Goal: Communication & Community: Answer question/provide support

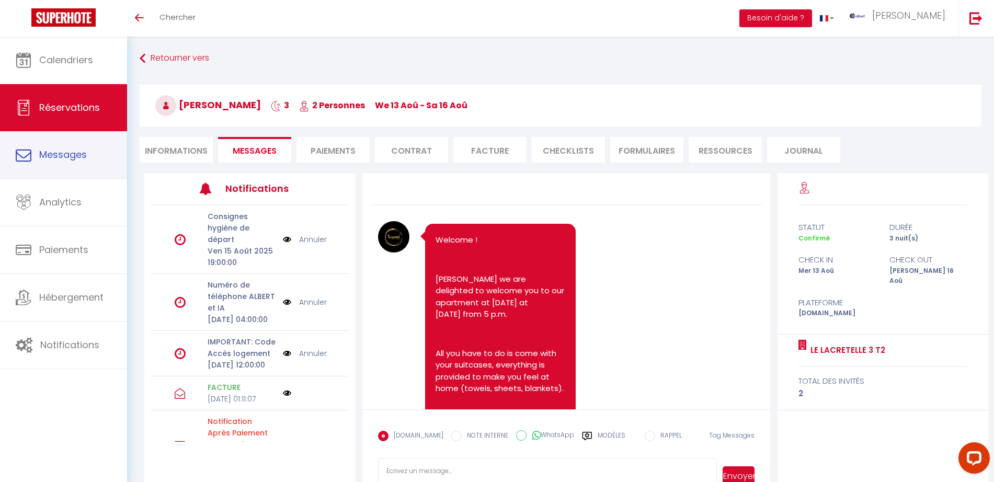
scroll to position [2363, 0]
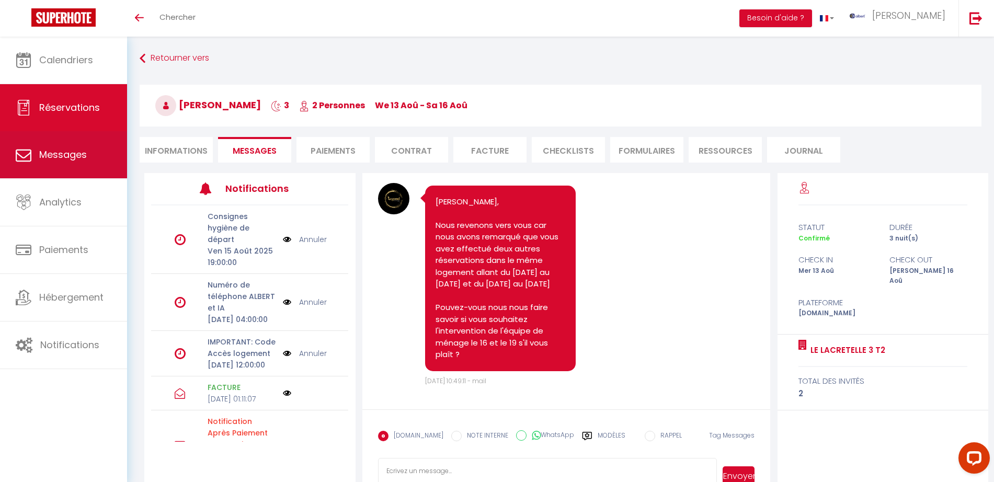
click at [103, 151] on link "Messages" at bounding box center [63, 154] width 127 height 47
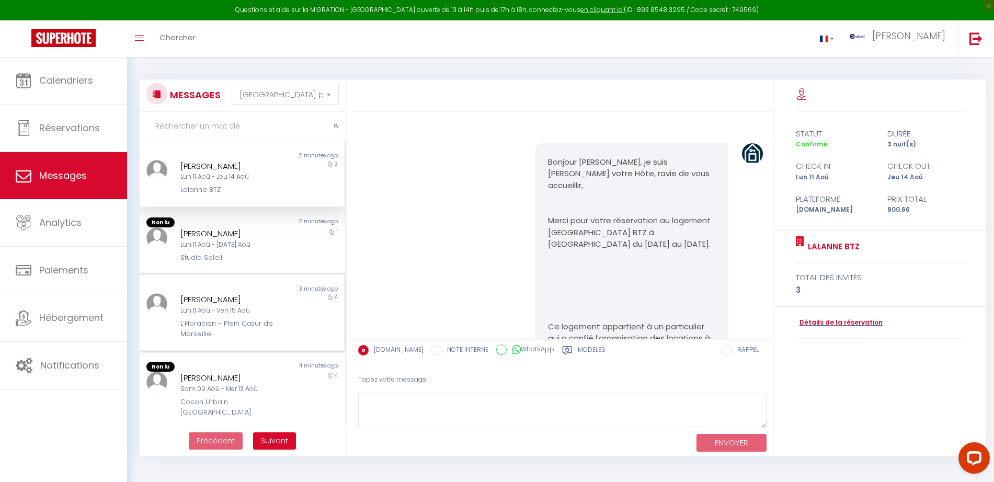
scroll to position [4258, 0]
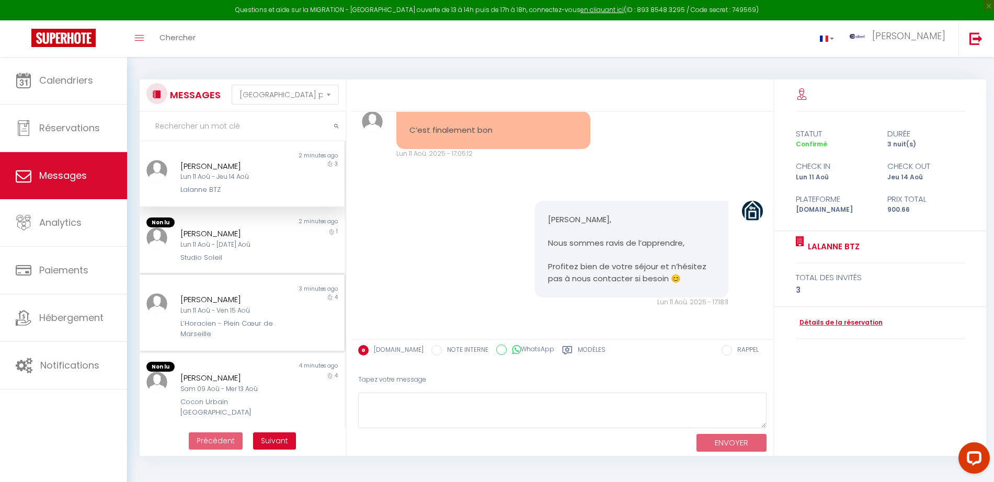
click at [228, 306] on div "Lun 11 Aoû - Ven 15 Aoû" at bounding box center [233, 311] width 106 height 10
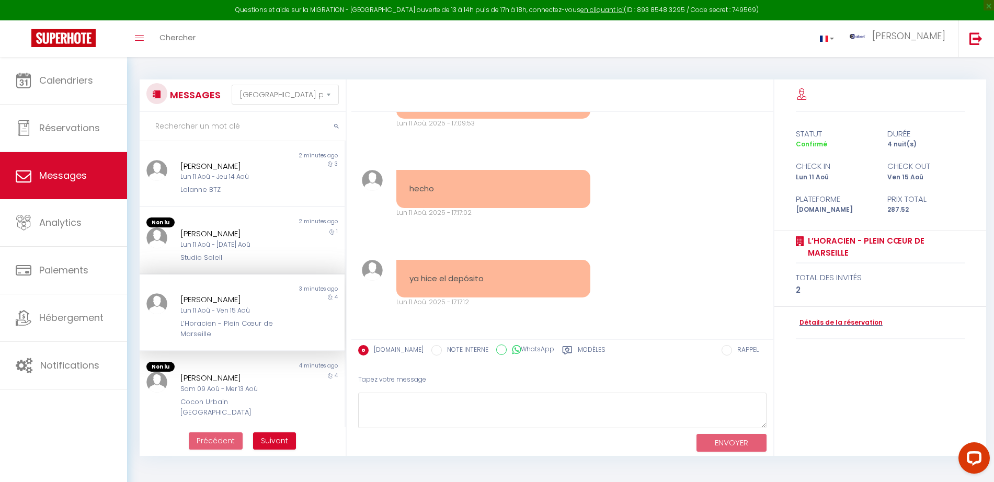
scroll to position [1543, 0]
click at [822, 322] on link "Détails de la réservation" at bounding box center [839, 323] width 87 height 10
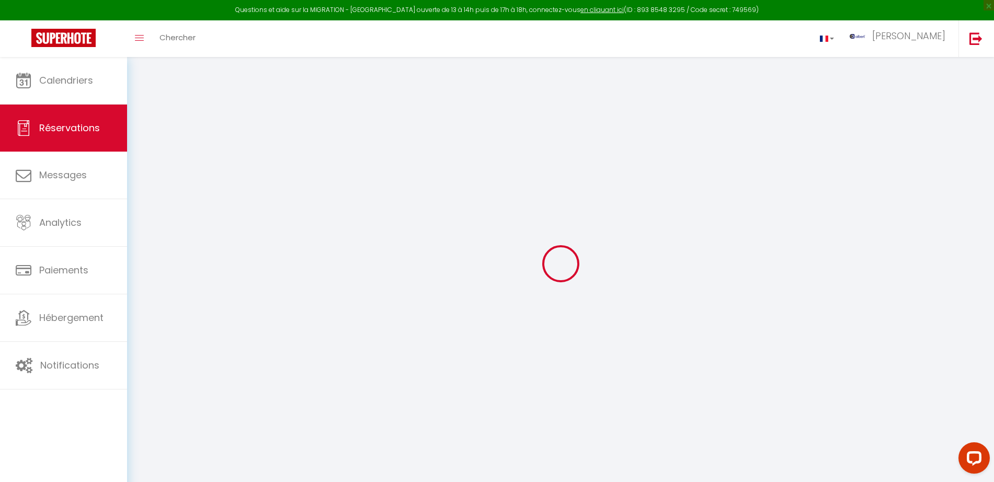
select select
checkbox input "false"
select select
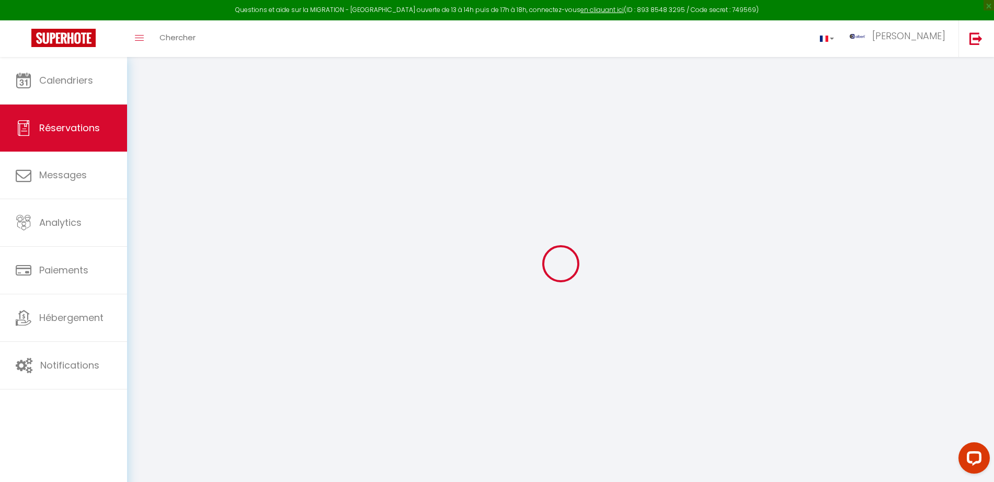
checkbox input "false"
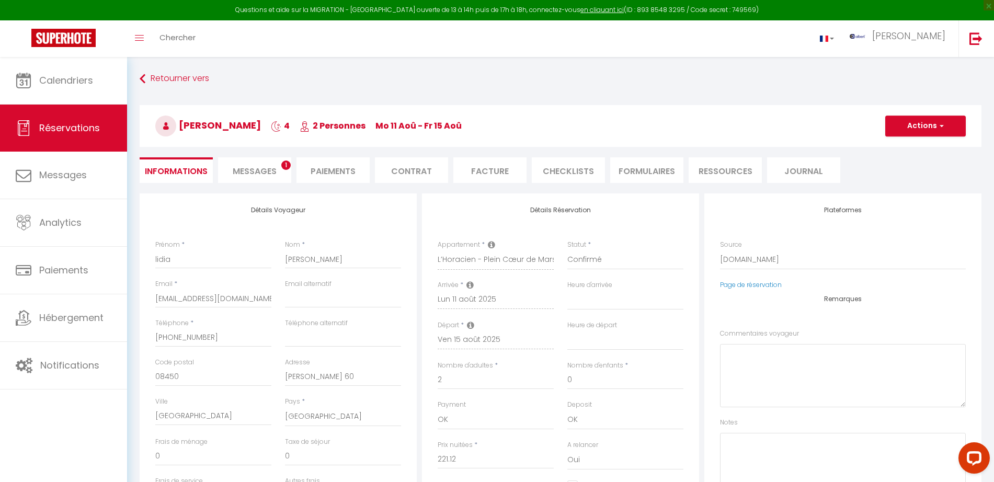
select select
checkbox input "false"
type voyageur0 "** THIS RESERVATION HAS BEEN PRE-PAID ** BOOKING NOTE : Payment charge is EUR 4…"
type input "40"
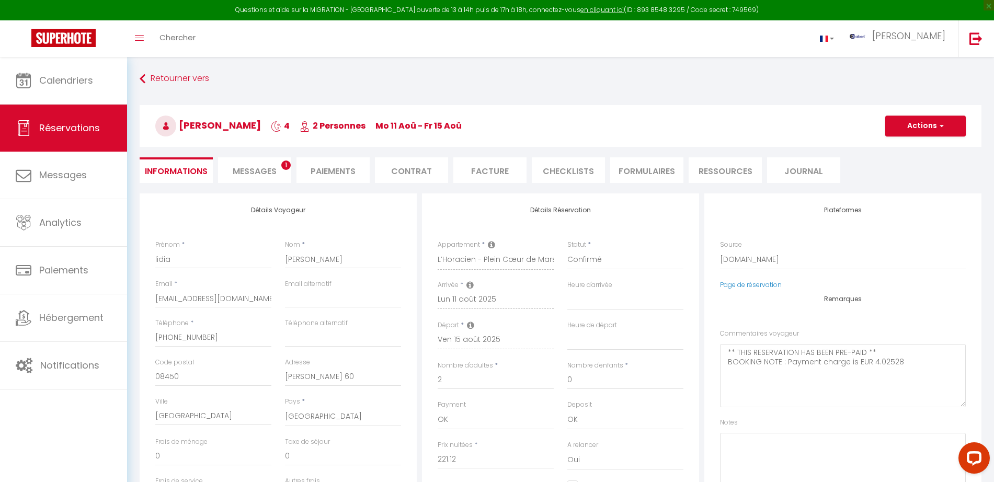
select select
checkbox input "false"
select select
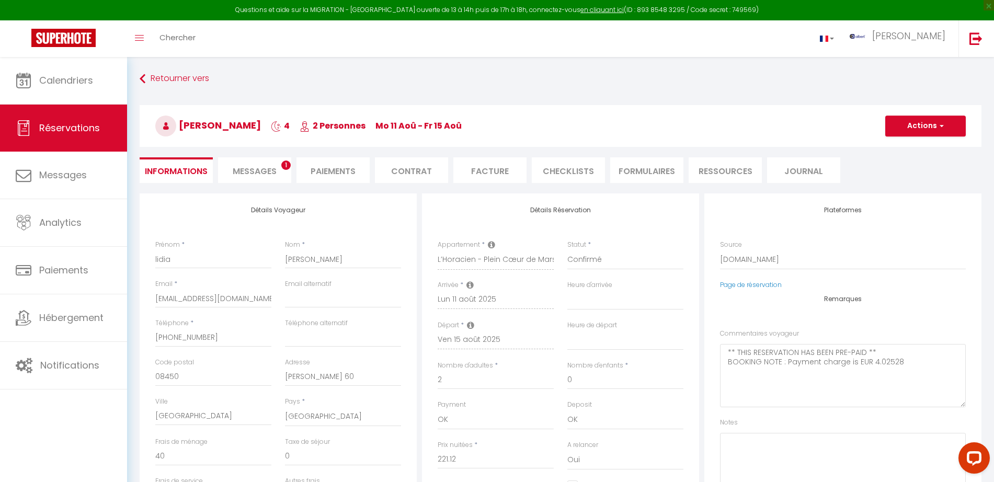
click at [257, 174] on span "Messages" at bounding box center [255, 171] width 44 height 12
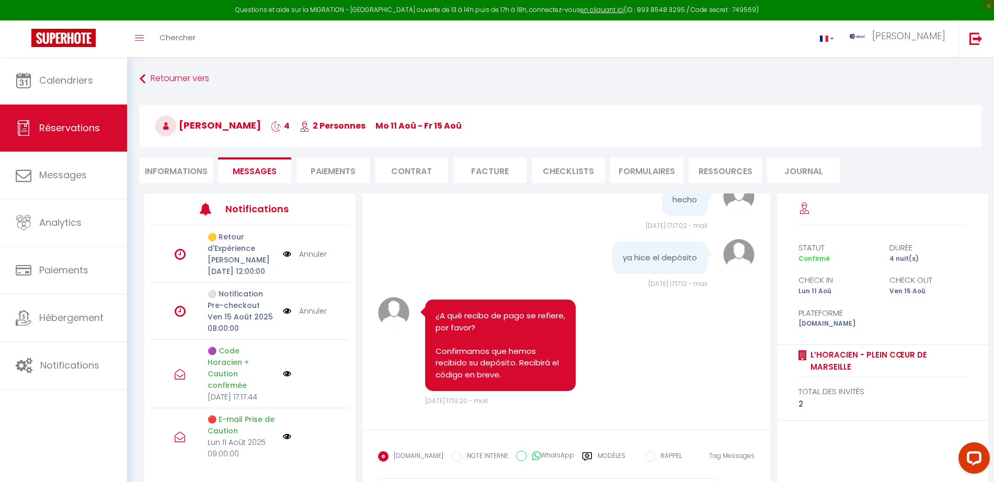
scroll to position [1574, 0]
click at [283, 378] on img at bounding box center [287, 374] width 8 height 8
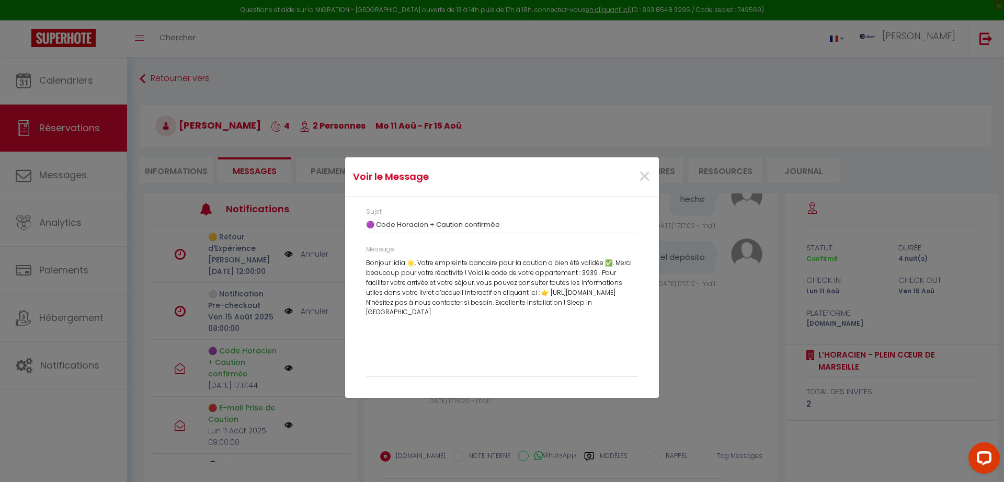
drag, startPoint x: 548, startPoint y: 313, endPoint x: 370, endPoint y: 260, distance: 185.9
click at [366, 261] on div "Bonjour lidia 🌟, Votre empreinte bancaire pour la caution a bien été validée ✅.…" at bounding box center [502, 314] width 272 height 113
copy div "Bonjour lidia 🌟, Votre empreinte bancaire pour la caution a bien été validée ✅.…"
click at [649, 416] on div "Voir le Message × Sujet 🟣 Code Horacien + Caution confirmée Message Bonjour lid…" at bounding box center [502, 241] width 314 height 482
click at [646, 169] on span "×" at bounding box center [644, 176] width 13 height 31
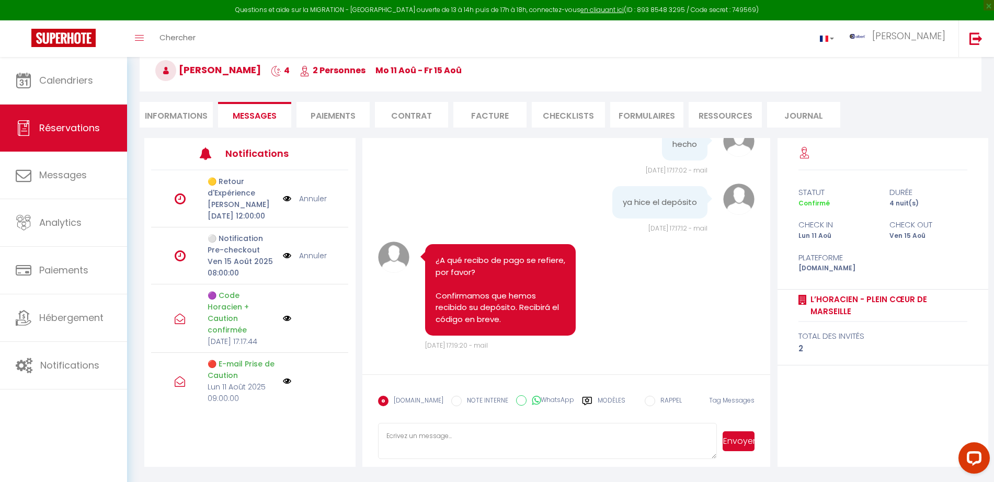
scroll to position [57, 0]
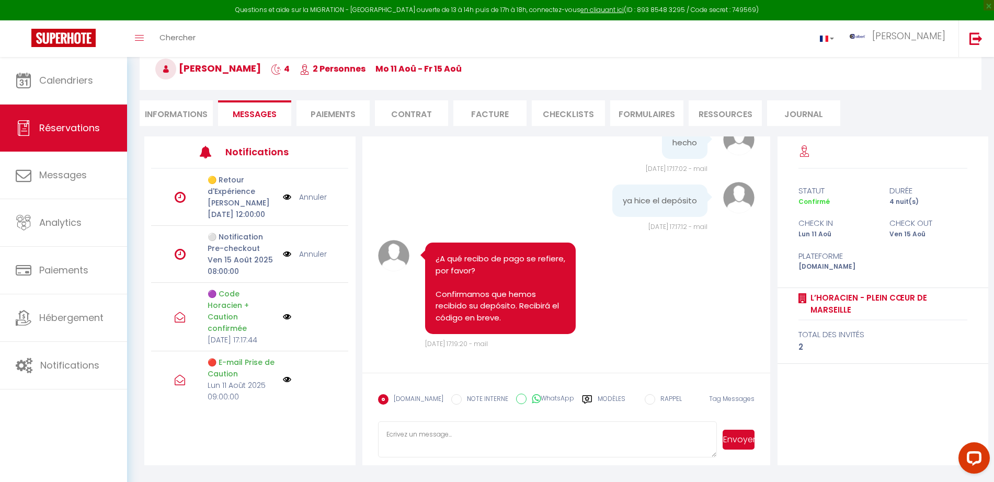
click at [402, 428] on textarea at bounding box center [547, 439] width 339 height 37
paste textarea "Bonjour lidia 🌟, Votre empreinte bancaire pour la caution a bien été validée ✅.…"
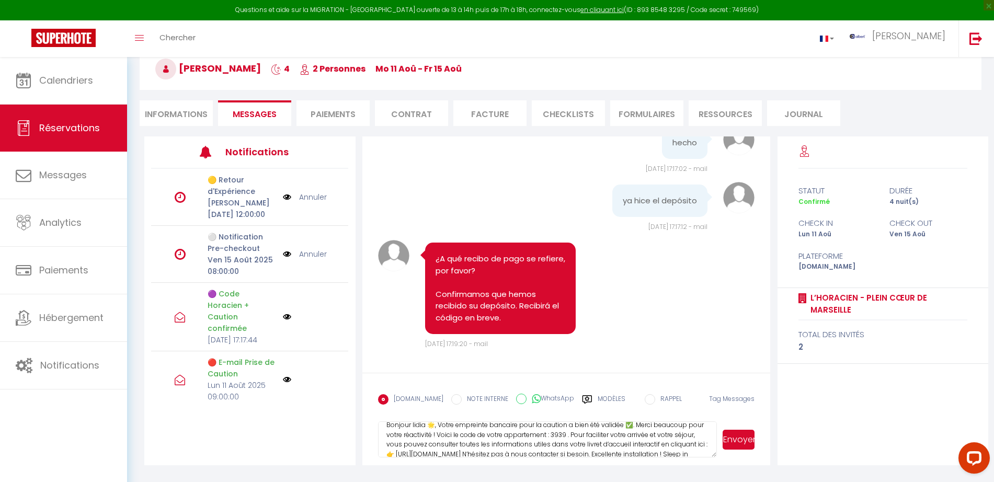
scroll to position [0, 0]
click at [581, 446] on textarea "Bonjour lidia 🌟, Votre empreinte bancaire pour la caution a bien été validée ✅.…" at bounding box center [547, 439] width 339 height 37
type textarea "Bonjour lidia 🌟, Votre empreinte bancaire pour la caution a bien été validée ✅.…"
click at [745, 434] on button "Envoyer" at bounding box center [738, 440] width 32 height 20
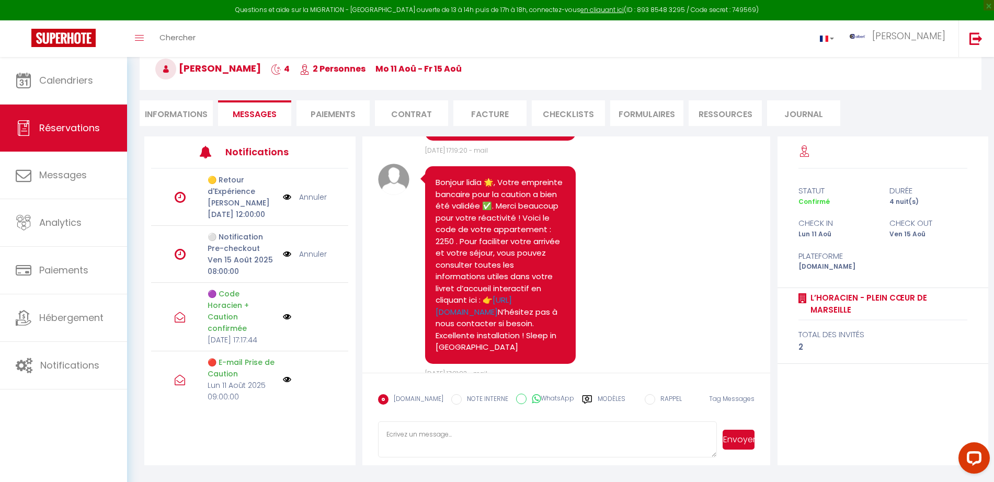
scroll to position [1624, 0]
